Goal: Contribute content

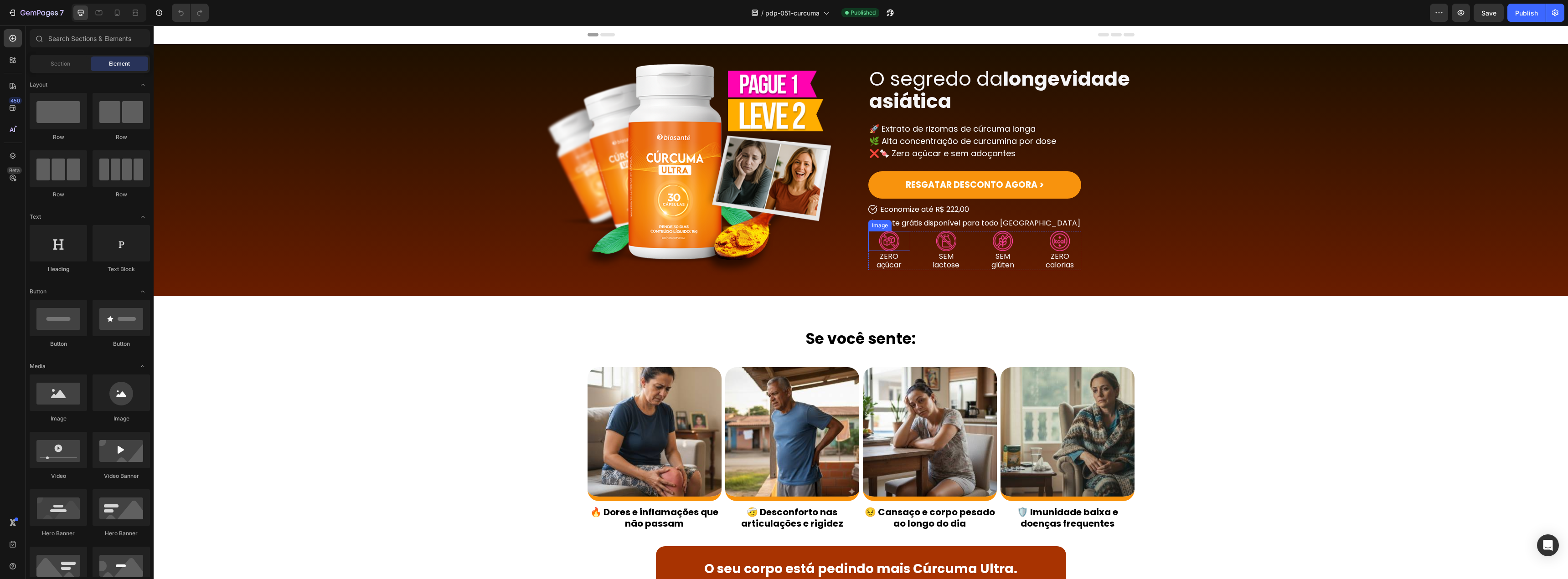
click at [889, 246] on img at bounding box center [889, 241] width 20 height 20
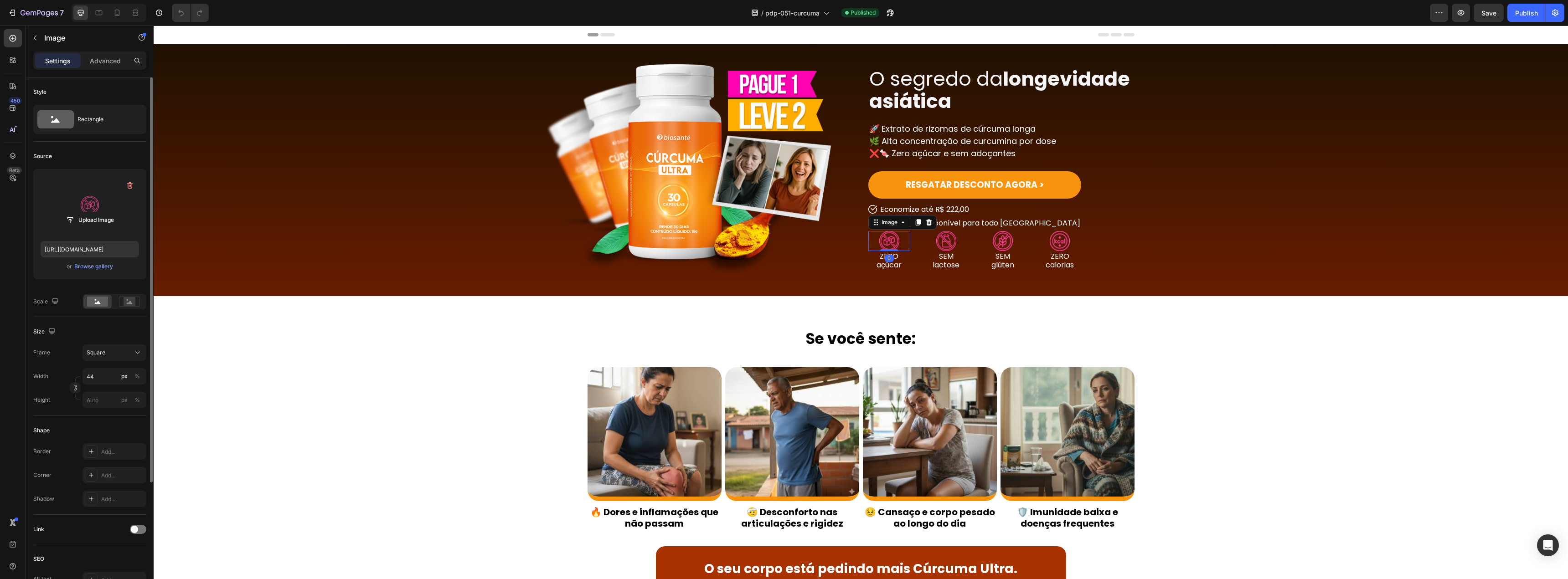
click at [104, 196] on label at bounding box center [90, 205] width 99 height 57
click at [104, 212] on input "file" at bounding box center [89, 220] width 63 height 15
type input "[URL][DOMAIN_NAME]"
click at [935, 241] on div "Text Block" at bounding box center [942, 245] width 31 height 8
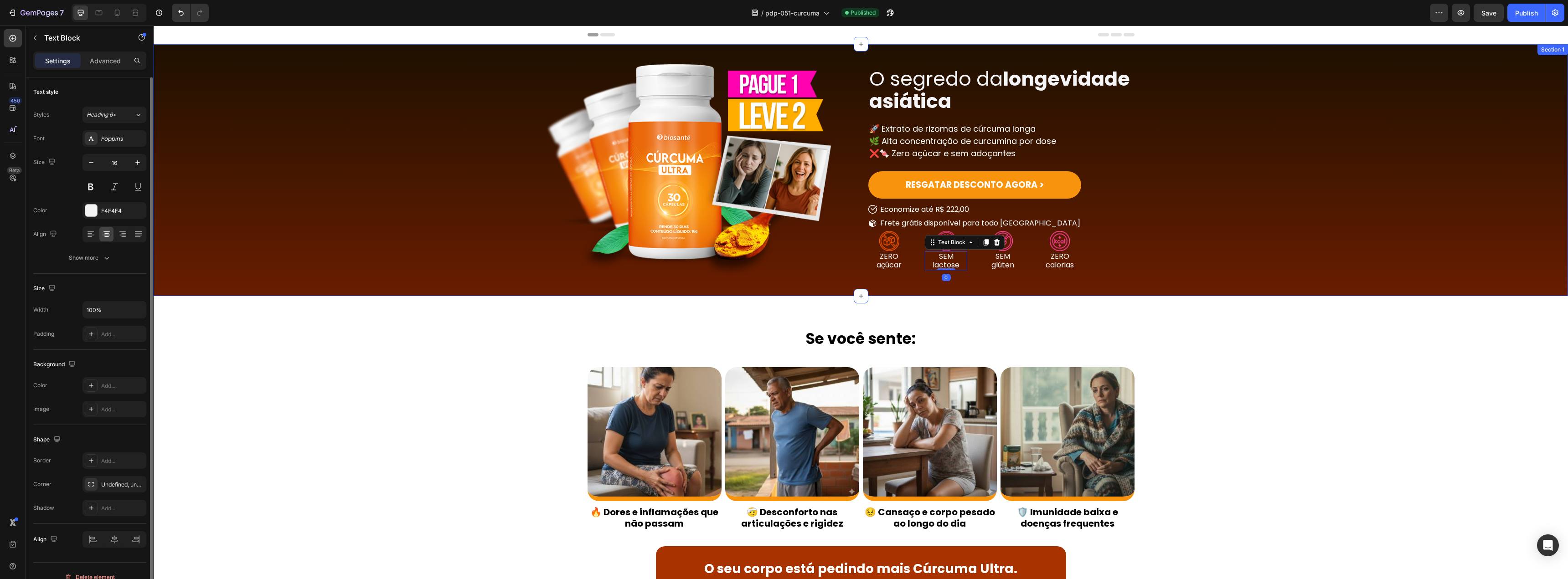
click at [1041, 301] on div "Se você sente: Heading Image 🔥 Dores e inflamações que não passam Text Block Im…" at bounding box center [861, 479] width 547 height 366
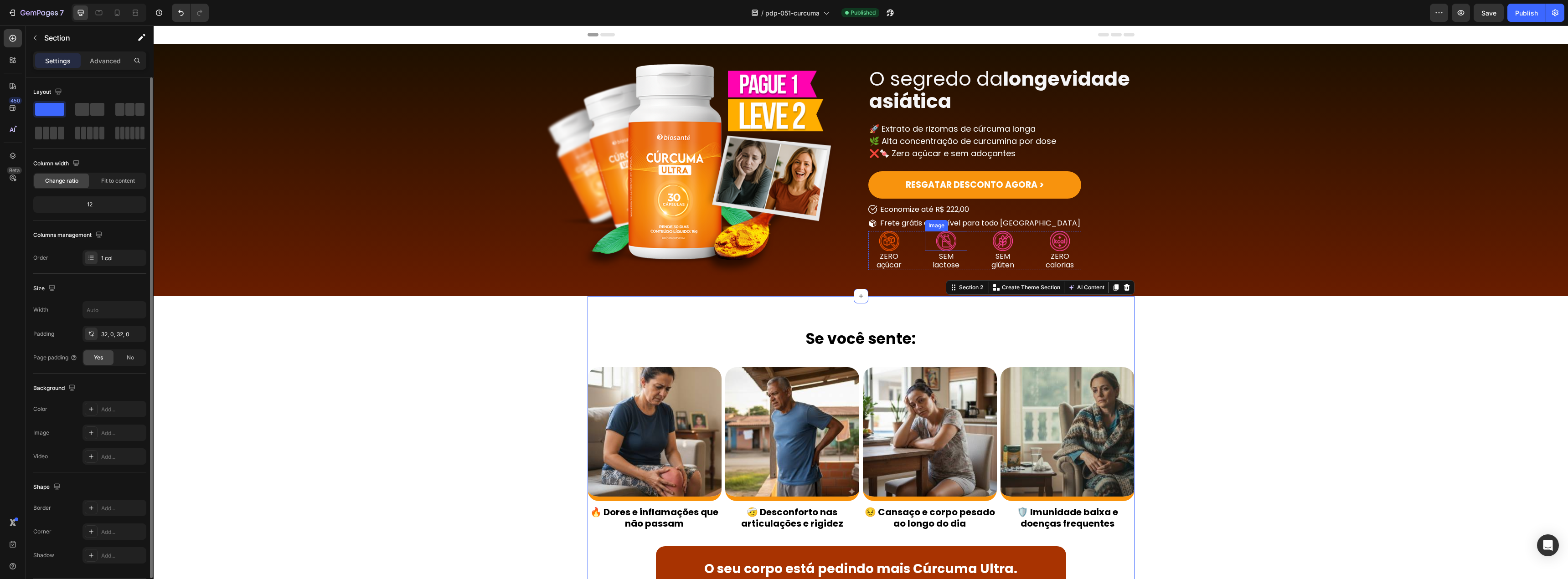
click at [936, 236] on img at bounding box center [946, 241] width 20 height 20
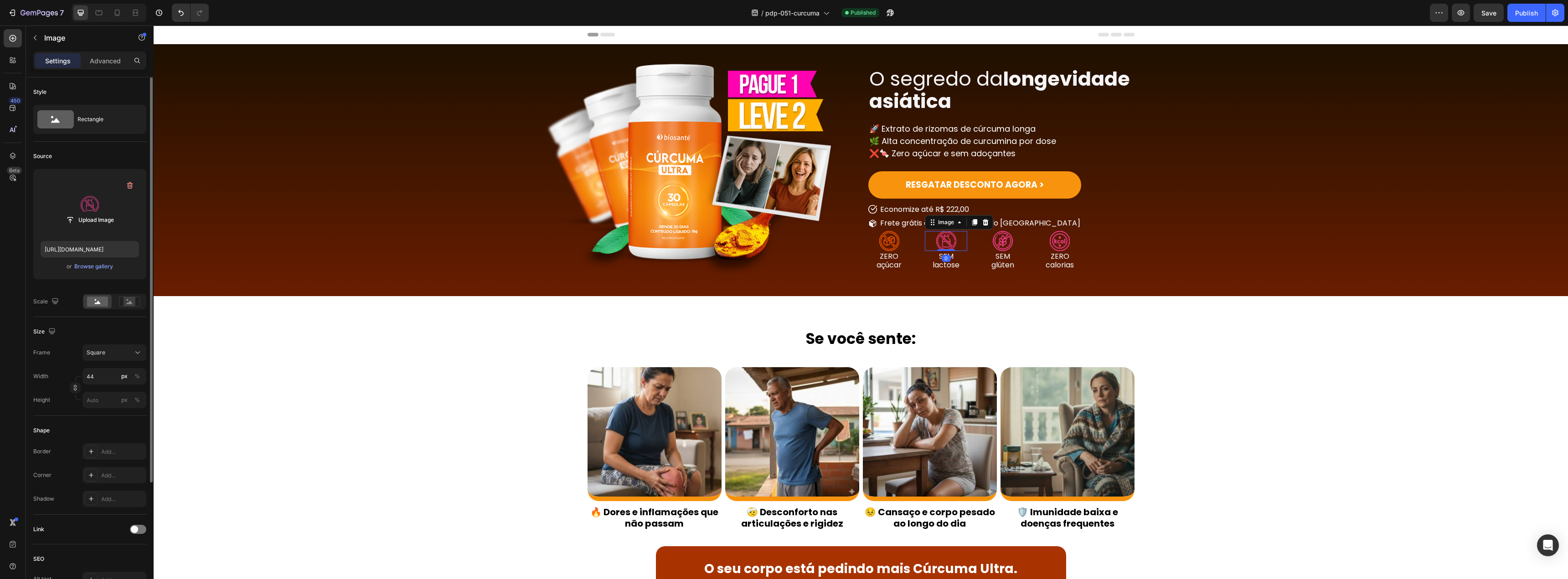
click at [78, 190] on label at bounding box center [90, 205] width 99 height 57
click at [78, 212] on input "file" at bounding box center [89, 220] width 63 height 15
type input "[URL][DOMAIN_NAME]"
click at [993, 238] on img at bounding box center [1003, 241] width 20 height 20
click at [103, 200] on label at bounding box center [90, 205] width 99 height 57
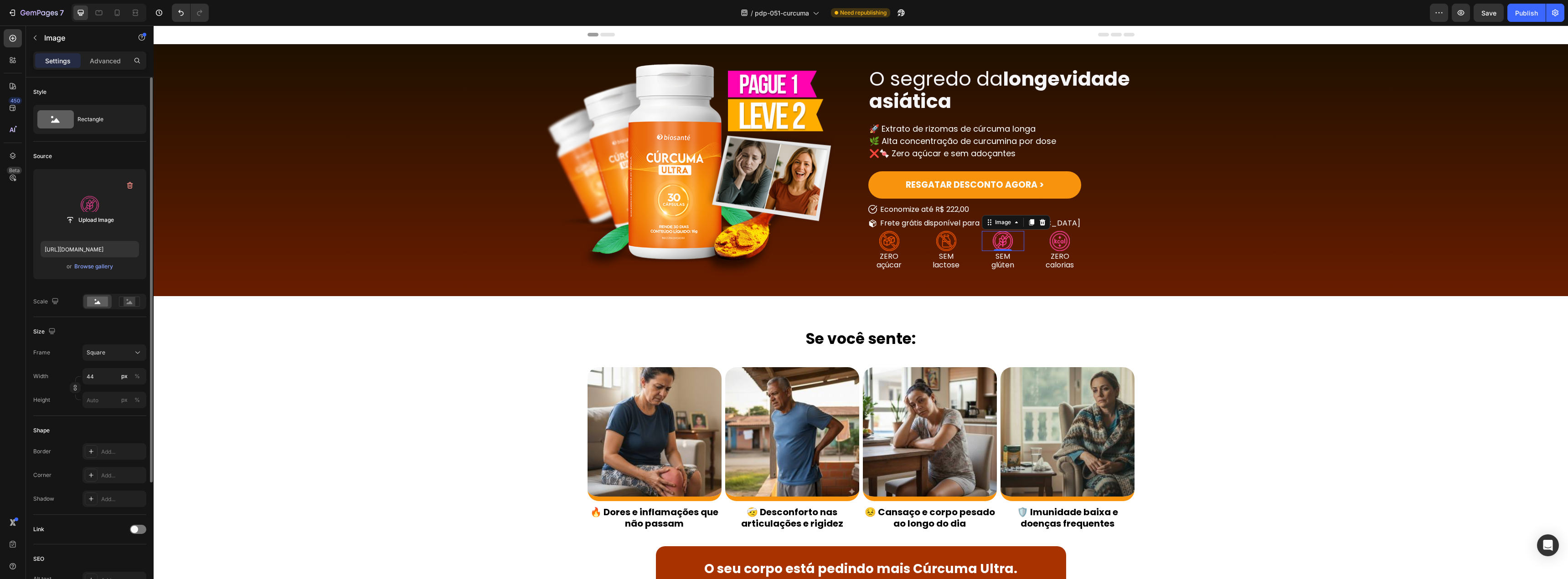
click at [103, 212] on input "file" at bounding box center [89, 220] width 63 height 15
type input "[URL][DOMAIN_NAME]"
click at [1050, 240] on img at bounding box center [1060, 241] width 20 height 20
click at [96, 198] on label at bounding box center [90, 205] width 99 height 57
click at [96, 212] on input "file" at bounding box center [89, 220] width 63 height 15
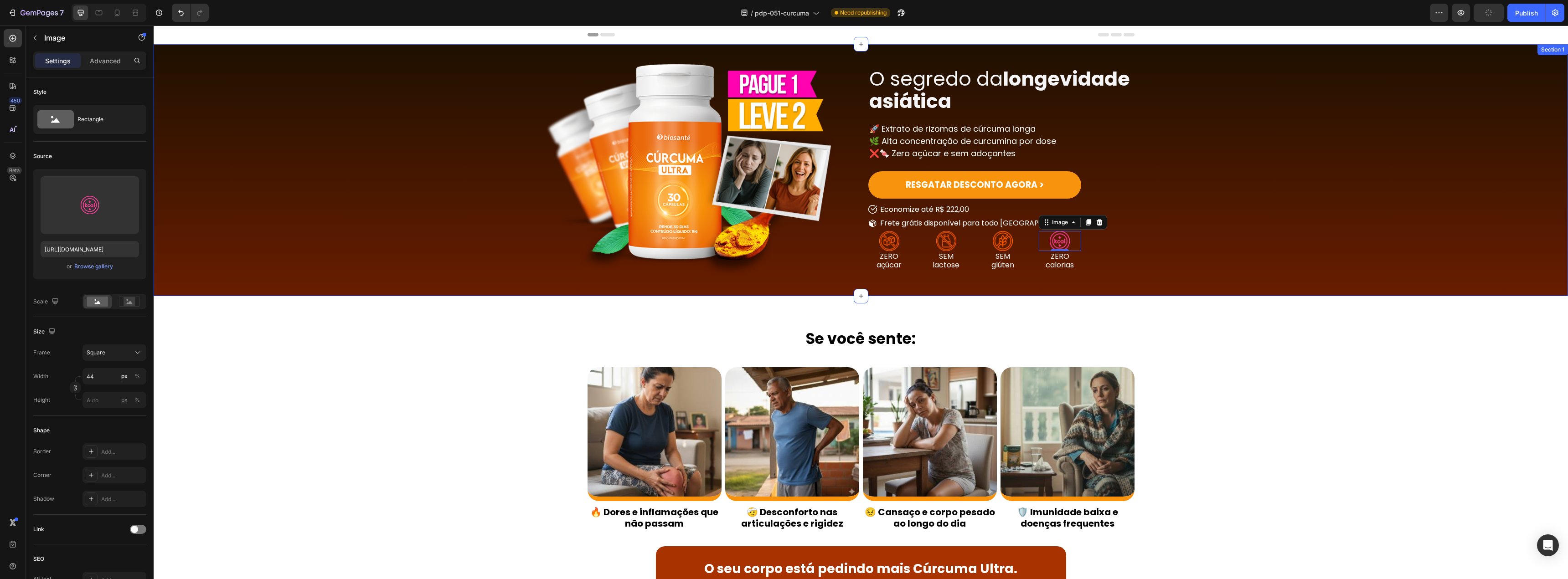
type input "[URL][DOMAIN_NAME]"
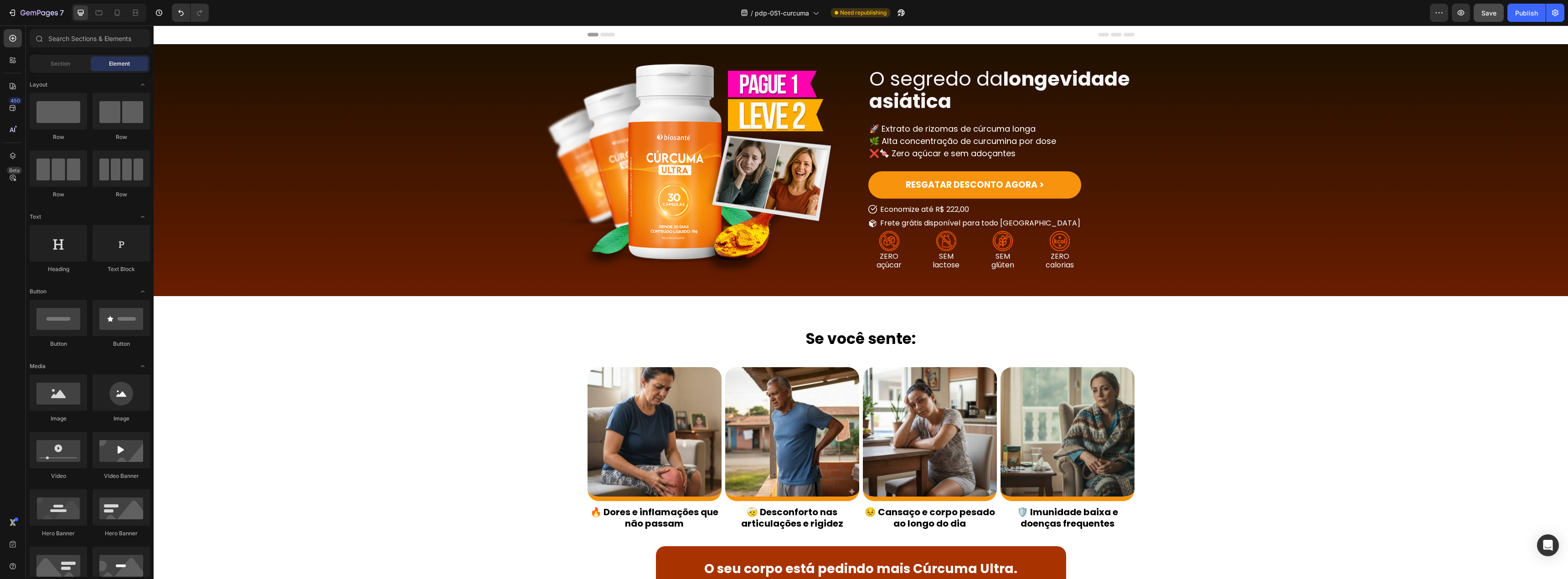
click at [1489, 18] on button "Save" at bounding box center [1488, 13] width 30 height 18
click at [1518, 11] on div "Publish" at bounding box center [1526, 13] width 23 height 10
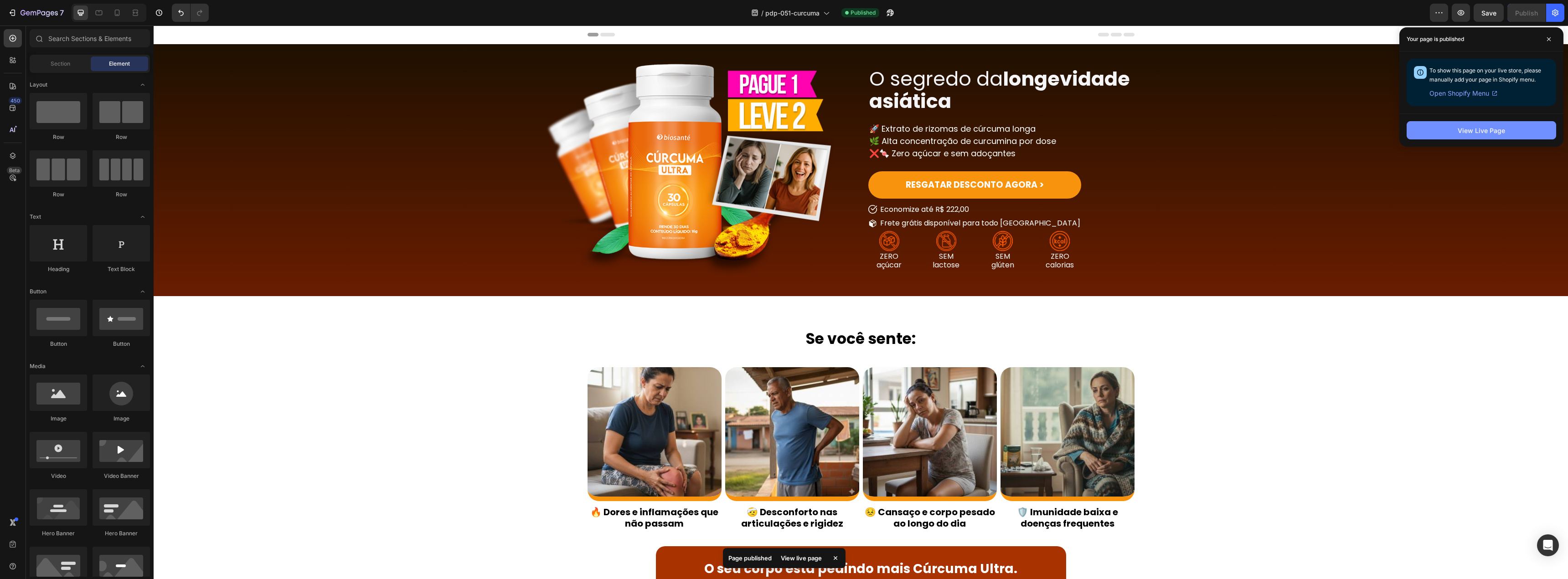
click at [1496, 136] on button "View Live Page" at bounding box center [1482, 130] width 150 height 18
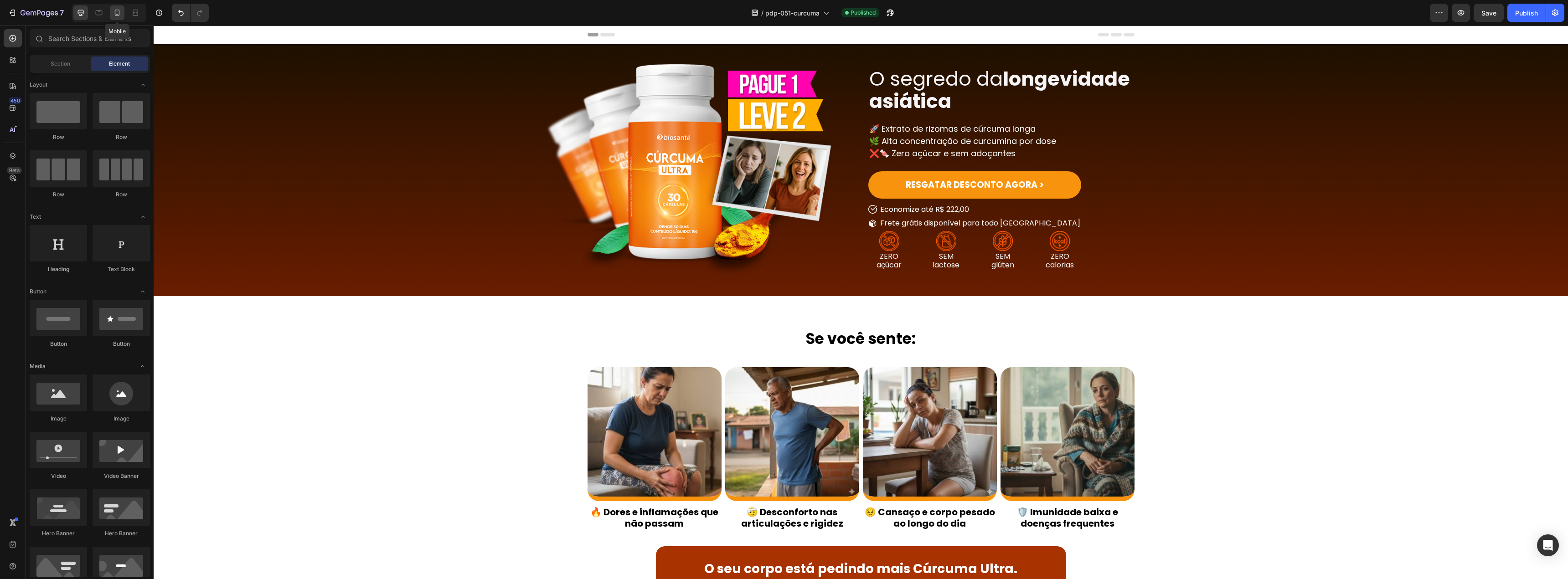
click at [119, 10] on icon at bounding box center [117, 12] width 9 height 9
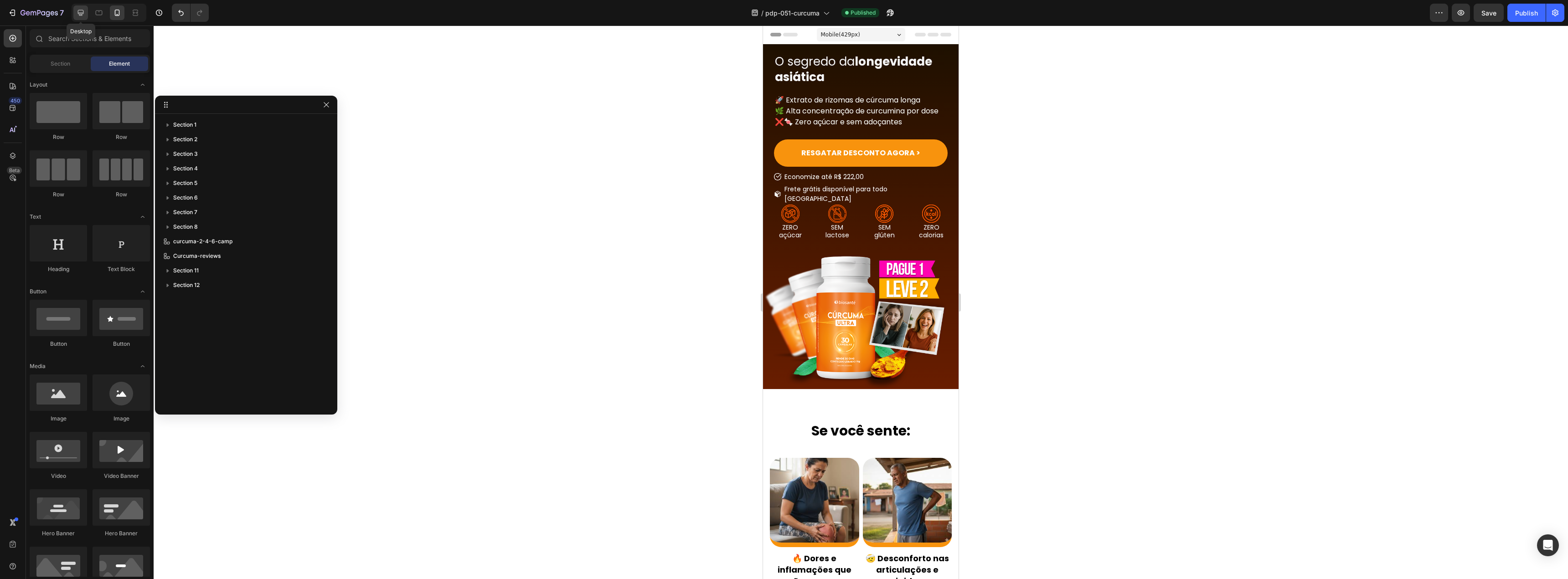
click at [81, 9] on icon at bounding box center [80, 12] width 9 height 9
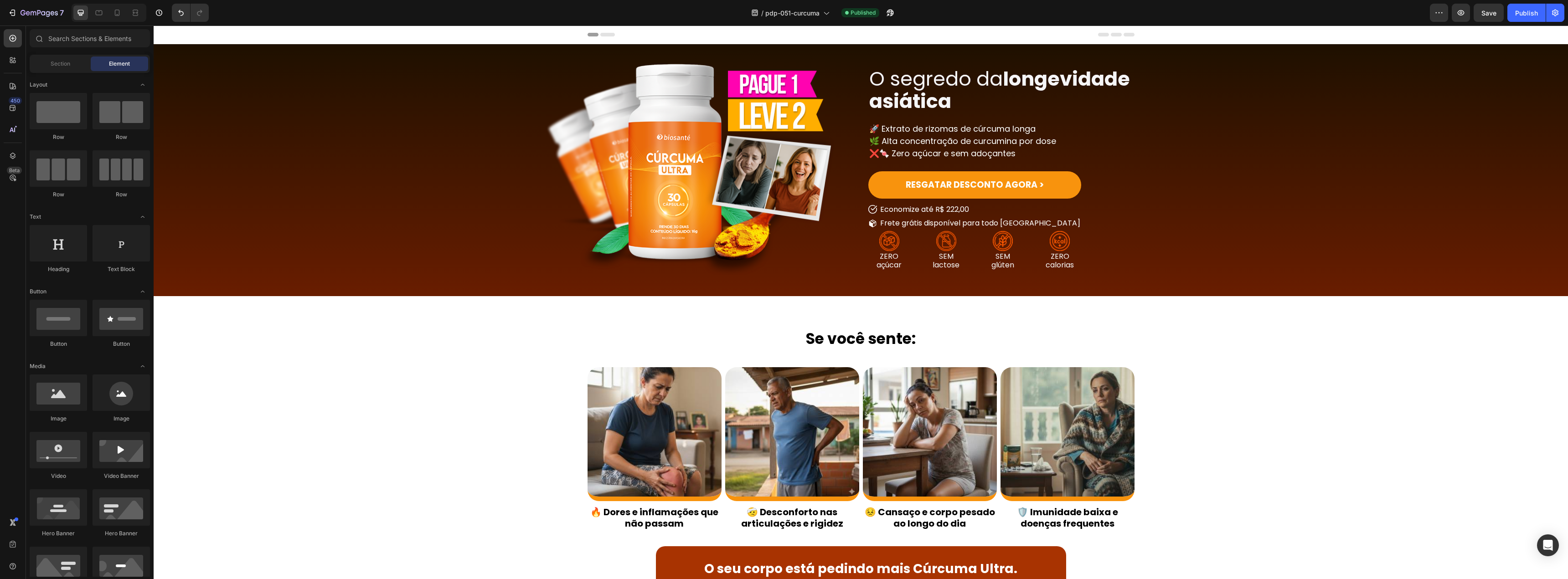
drag, startPoint x: 481, startPoint y: 363, endPoint x: 475, endPoint y: 360, distance: 6.7
click at [33, 12] on icon "button" at bounding box center [33, 13] width 5 height 4
